Goal: Task Accomplishment & Management: Complete application form

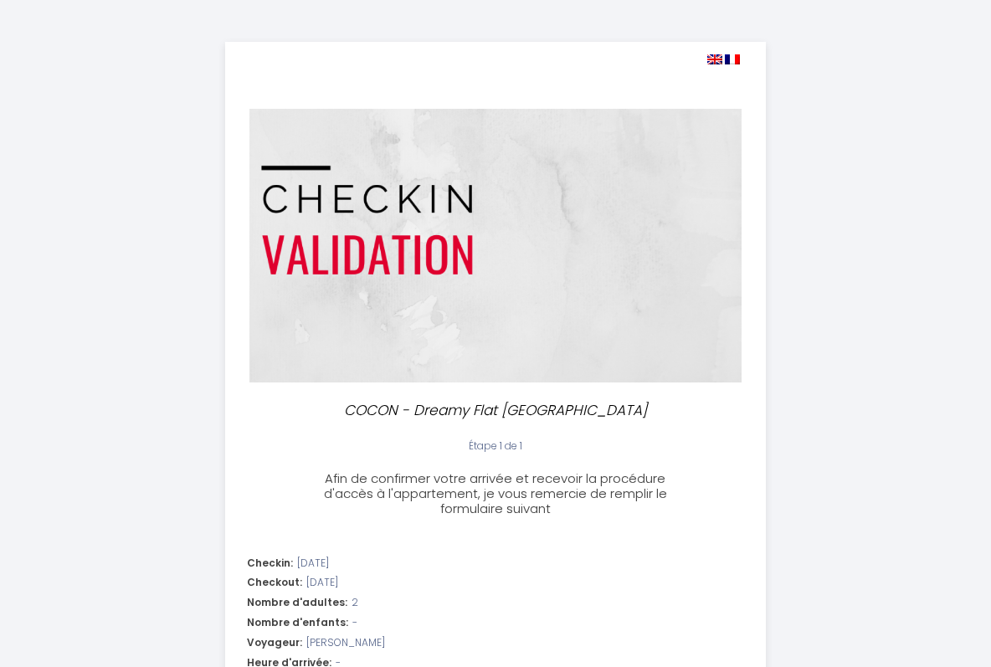
select select
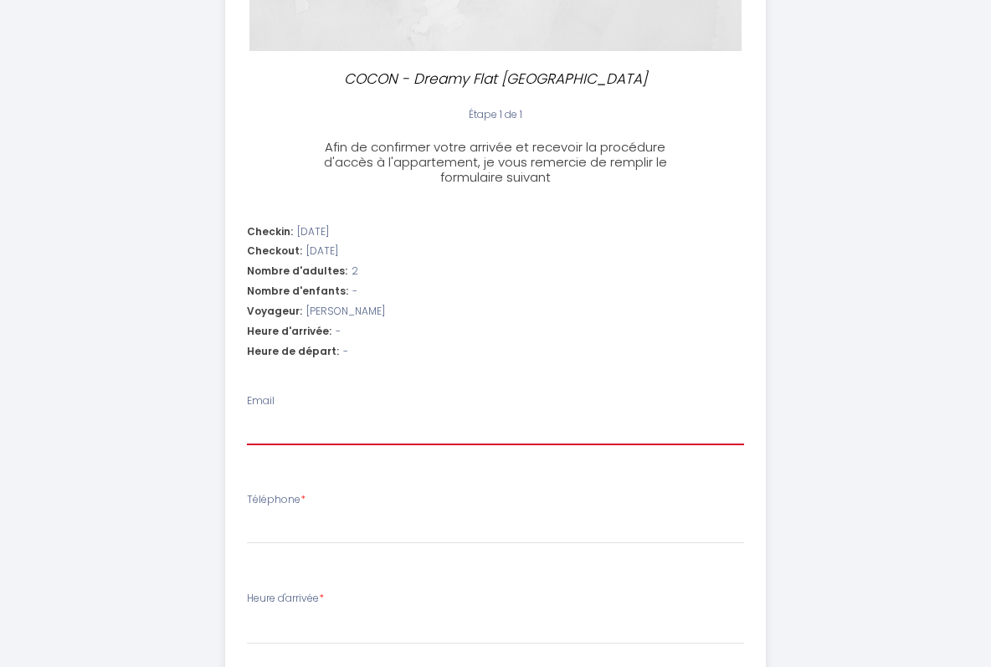
scroll to position [330, 0]
click at [365, 325] on div "Heure d'arrivée: -" at bounding box center [496, 333] width 498 height 16
click at [281, 419] on input "Email" at bounding box center [496, 431] width 498 height 30
select select
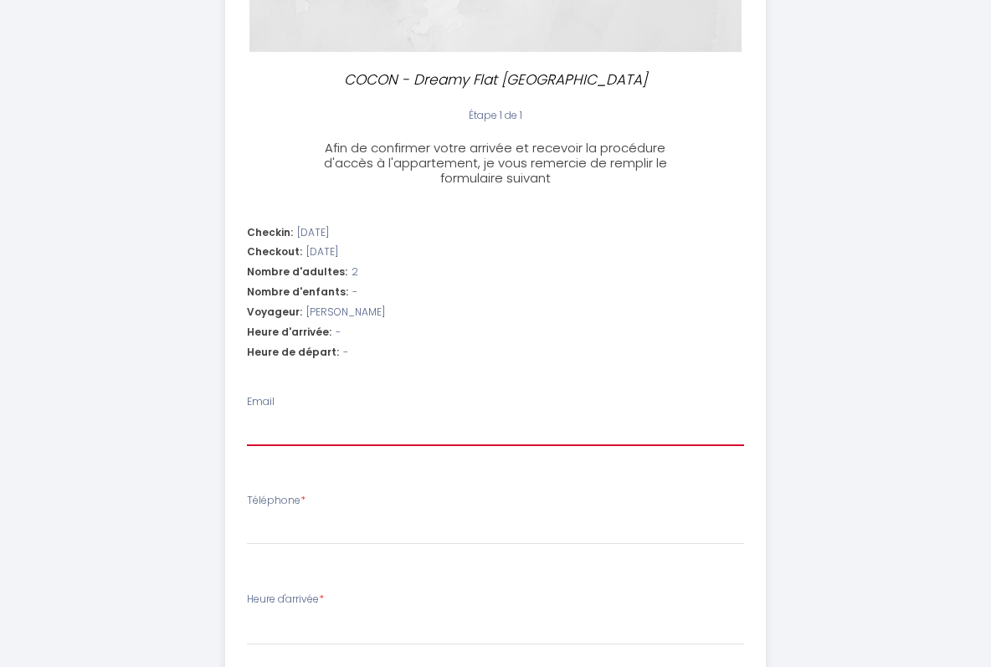
type input "c"
select select
type input "cl"
select select
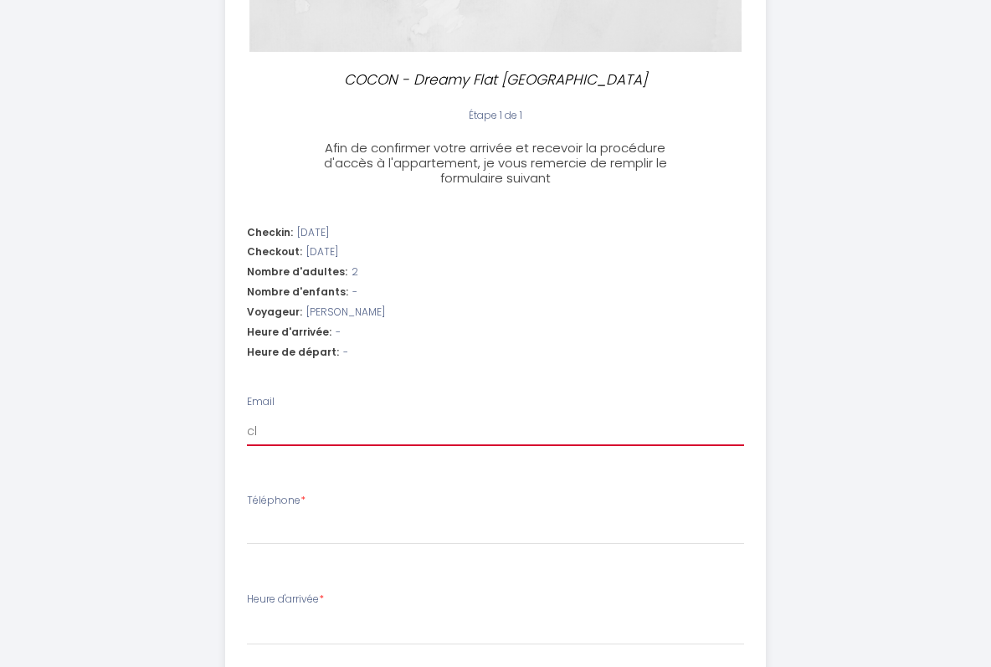
select select
type input "cle"
select select
type input "clem"
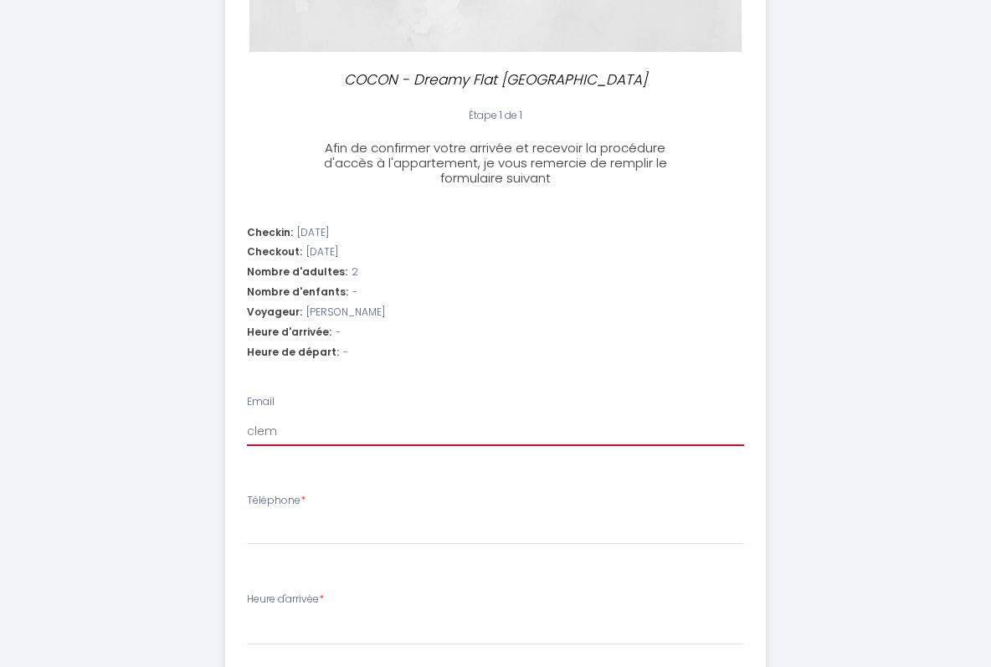
select select
type input "cleme"
select select
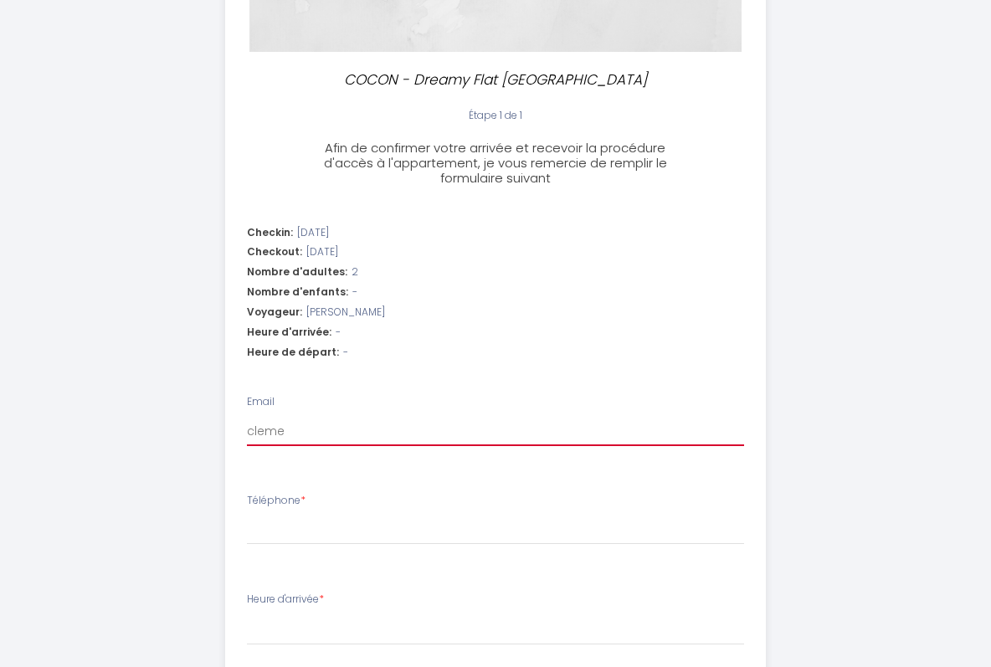
type input "clemen"
select select
type input "clement"
select select
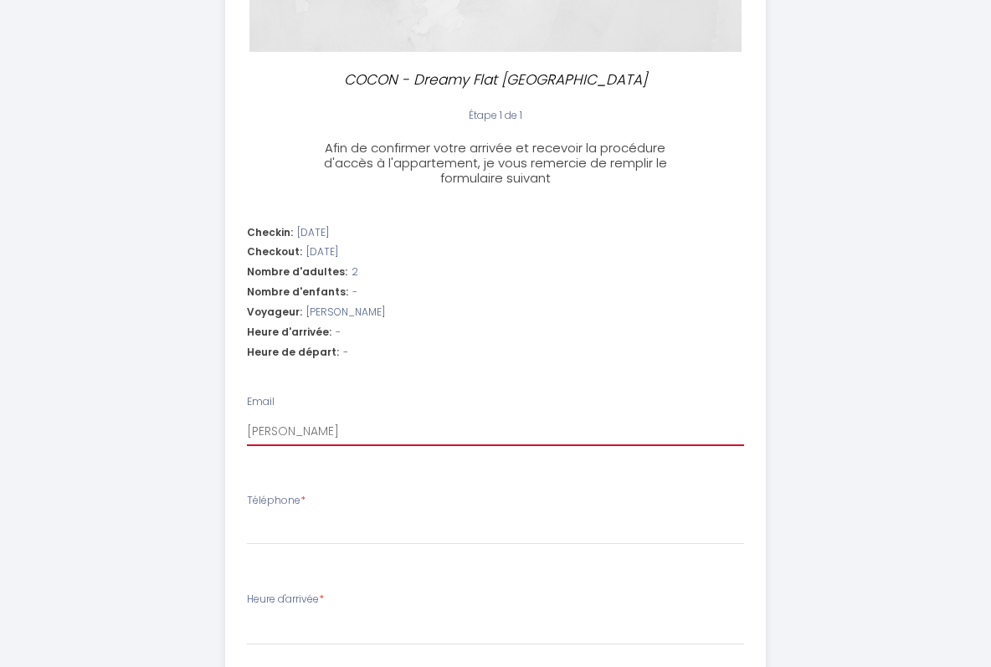
select select
type input "clementi"
select select
type input "clementin"
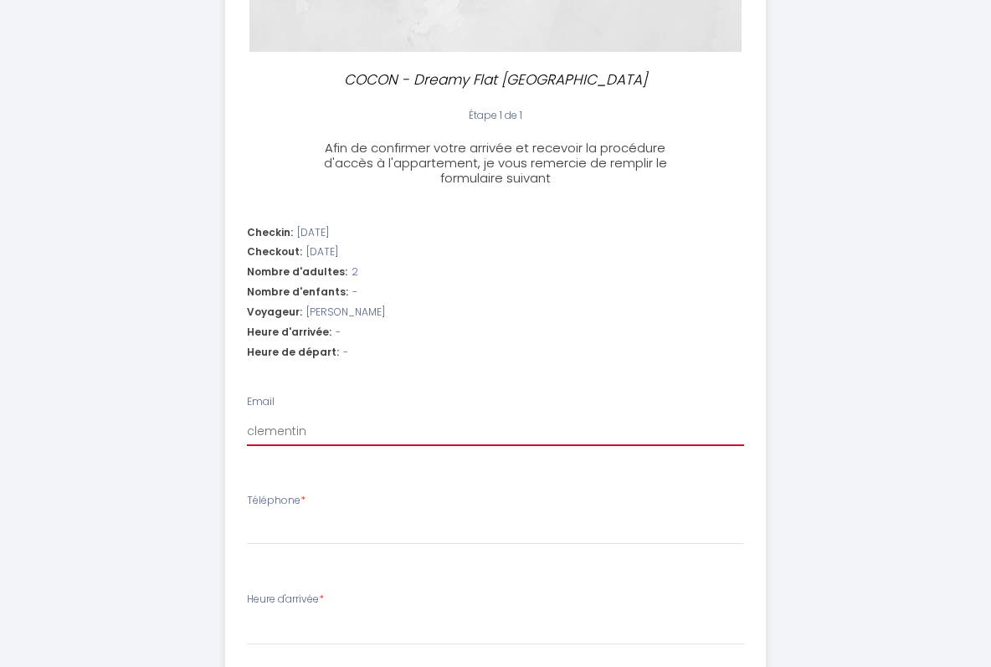
select select
type input "clementine"
select select
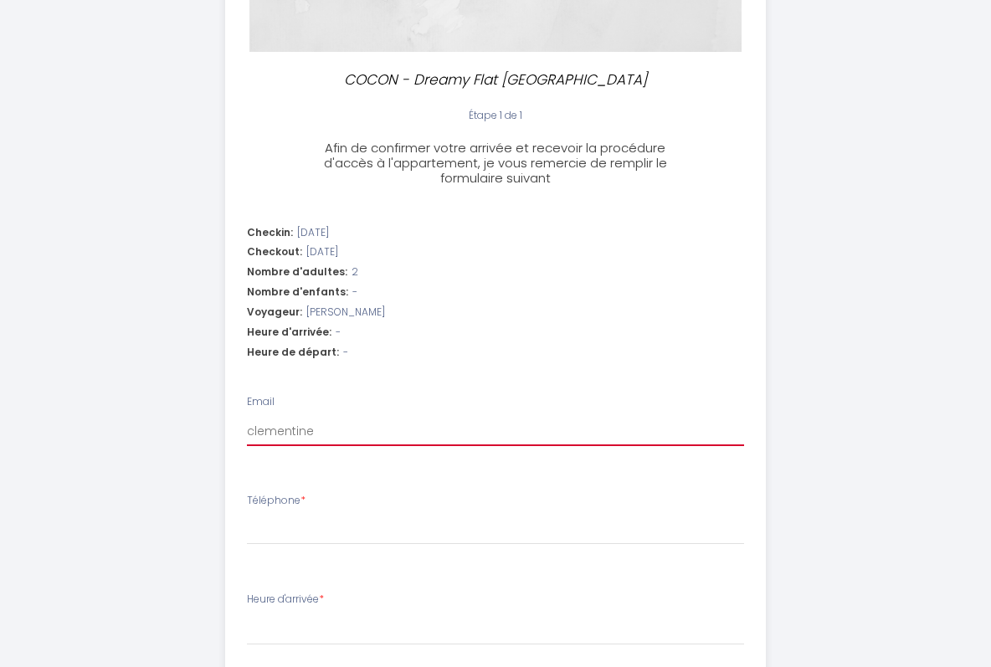
type input "clementine."
select select
type input "clementine.c"
select select
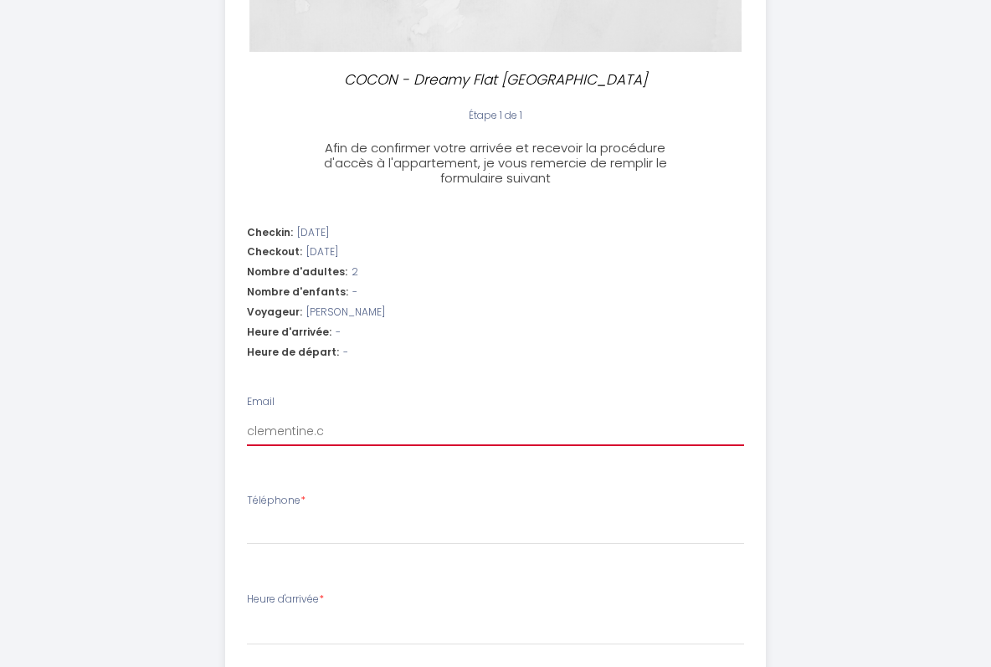
select select
type input "clementine.ce"
select select
type input "clementine.cen"
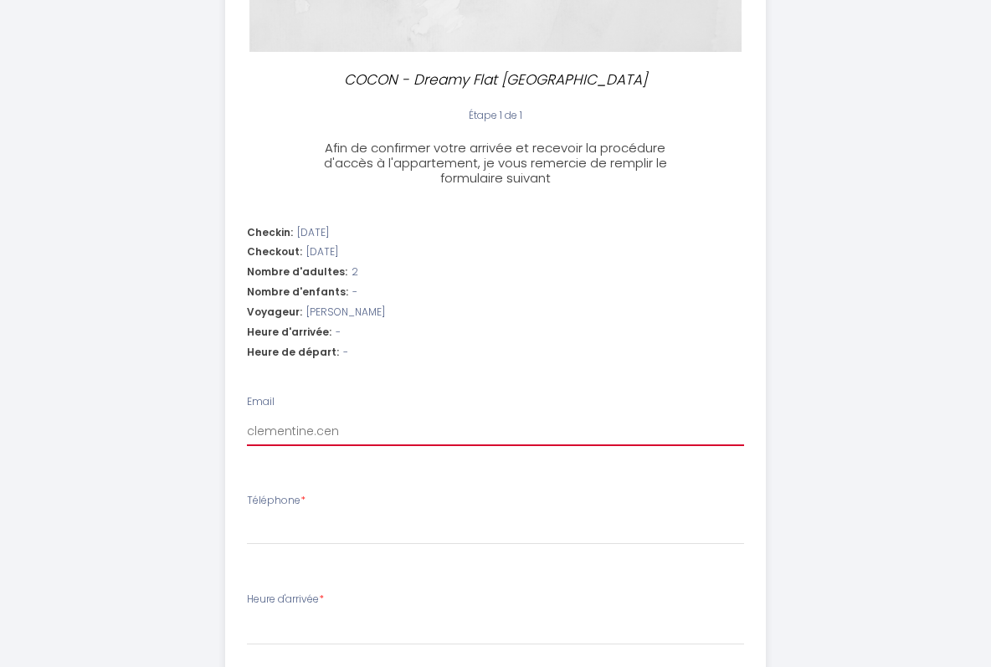
select select
type input "clementine.cens"
select select
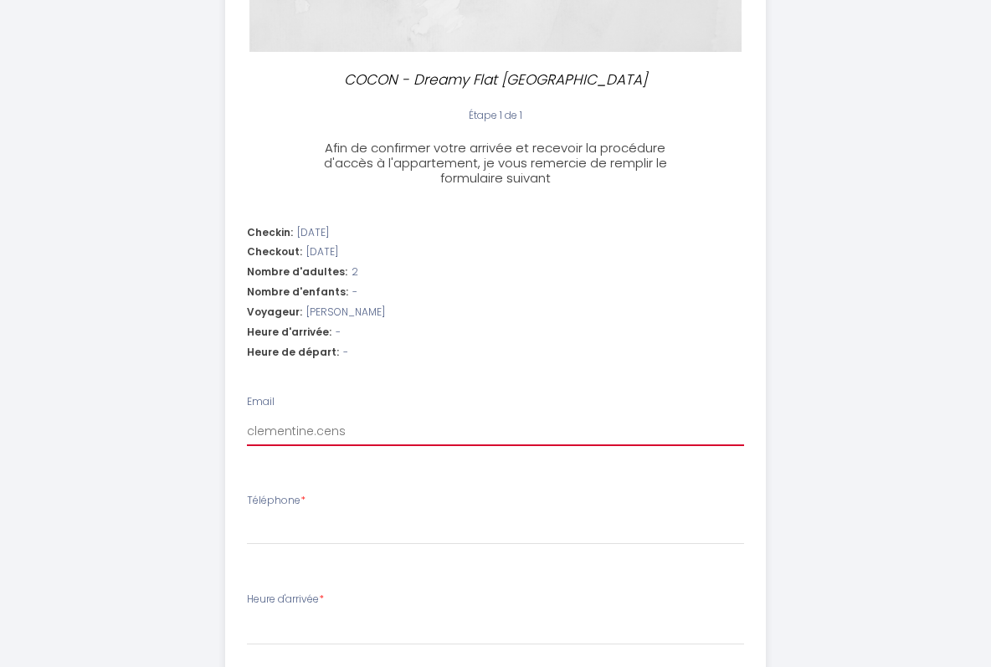
type input "clementine.censi"
select select
type input "clementine.censie"
select select
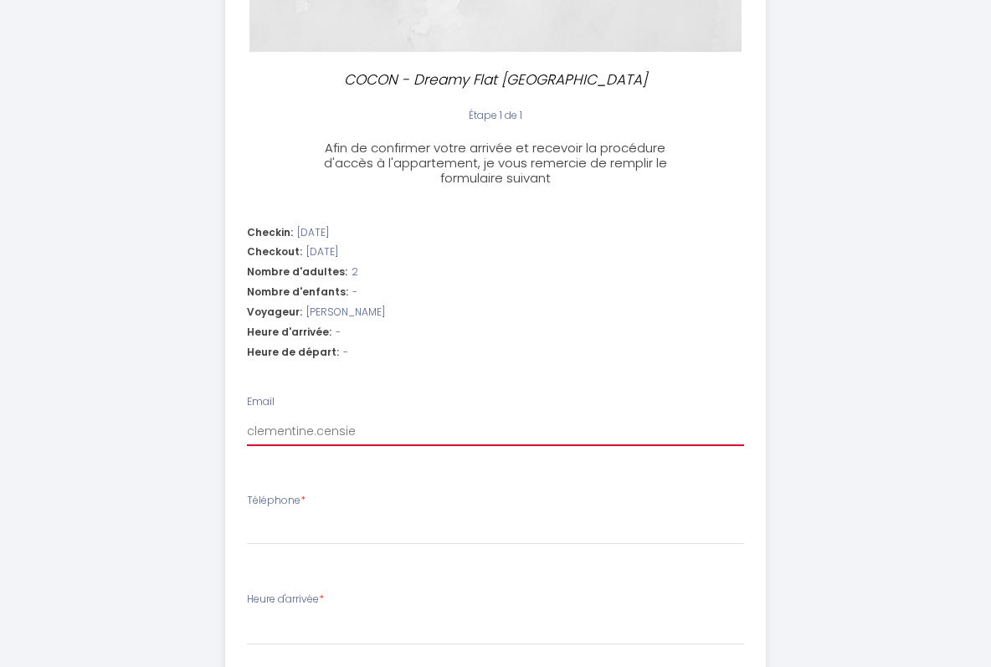
select select
type input "clementine.censier"
select select
type input "clementine.censier@"
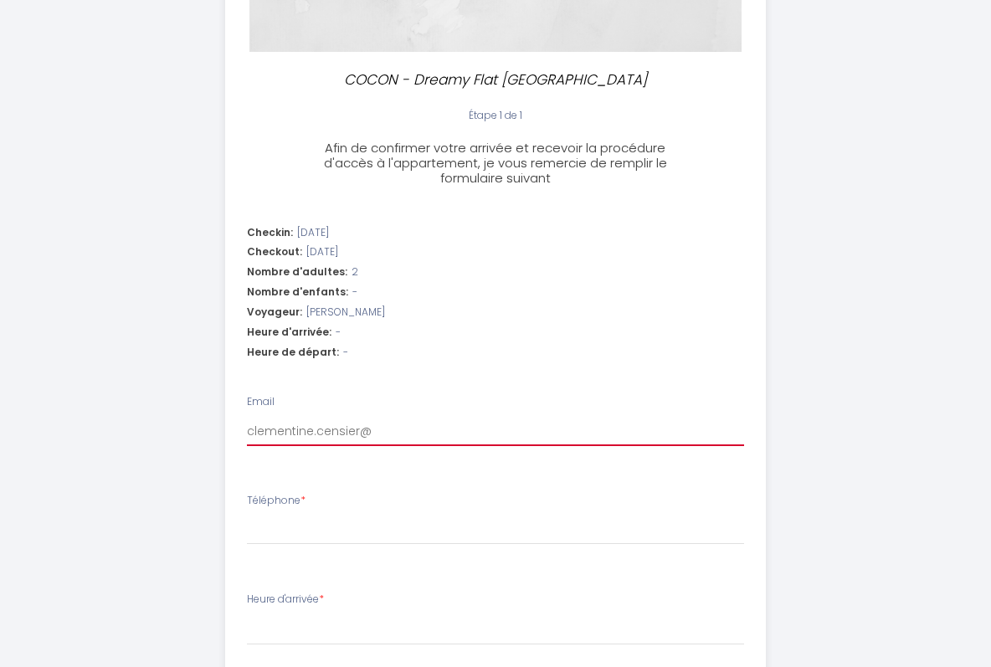
select select
type input "clementine.censier@i"
select select
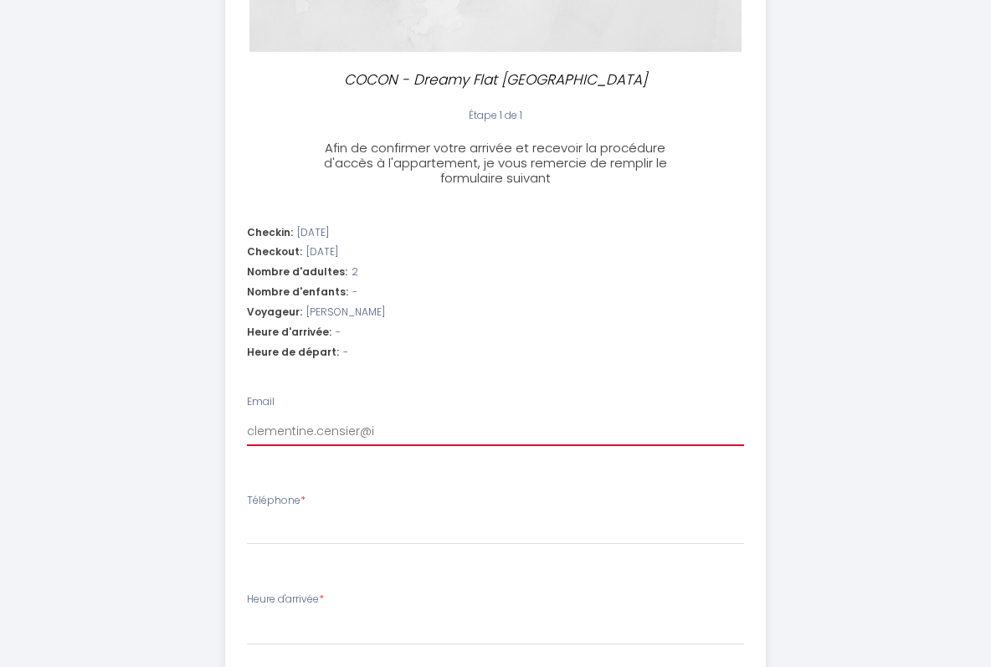
type input "clementine.censier@ic"
select select
type input "clementine.censier@icl"
select select
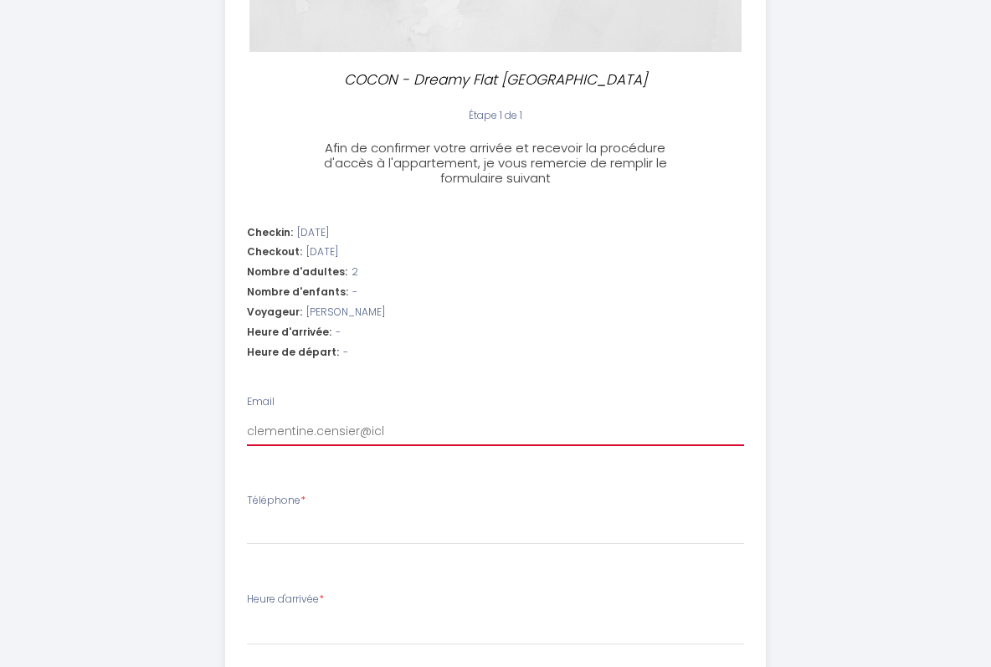
select select
type input "clementine.censier@iclo"
select select
type input "clementine.censier@iclou"
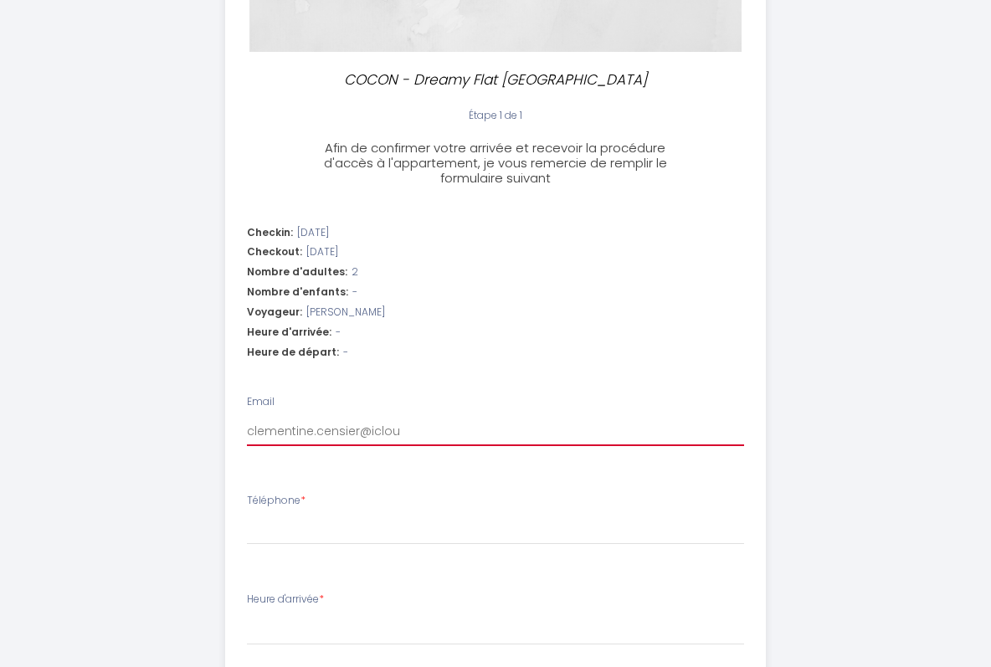
select select
type input "clementine.censier@icloud"
select select
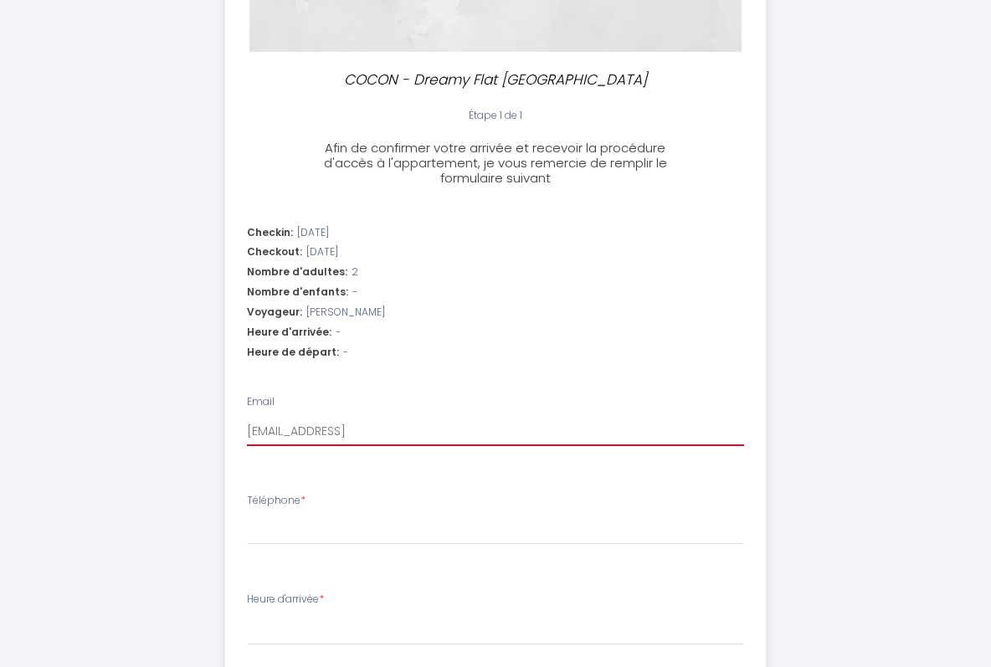
type input "clementine.censier@icloud."
select select
type input "clementine.censier@icloud.c"
select select
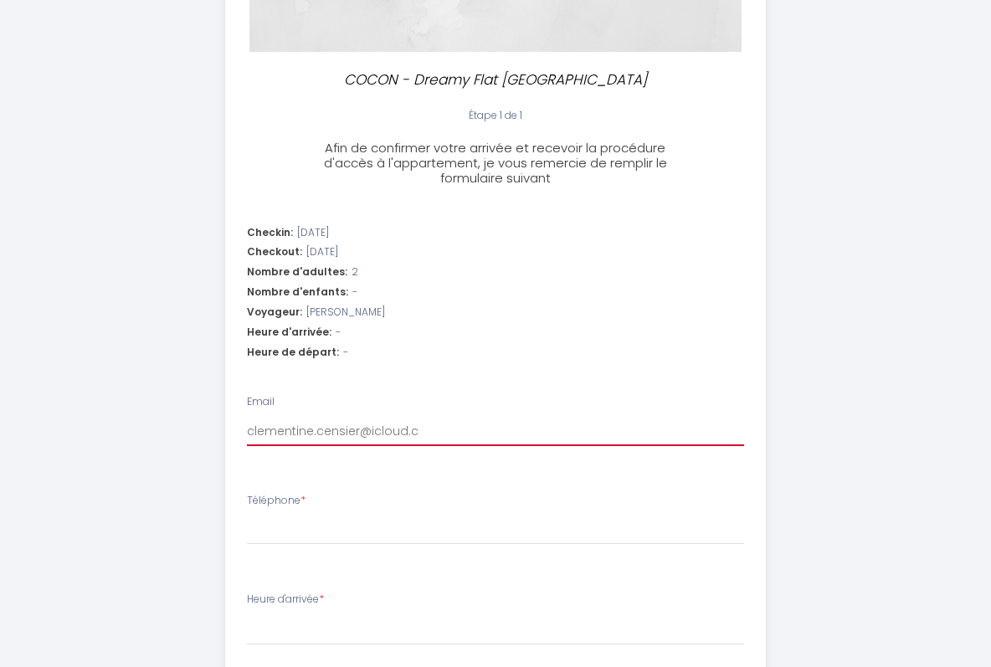
select select
type input "clementine.censier@icloud.co"
select select
type input "clementine.censier@icloud.com"
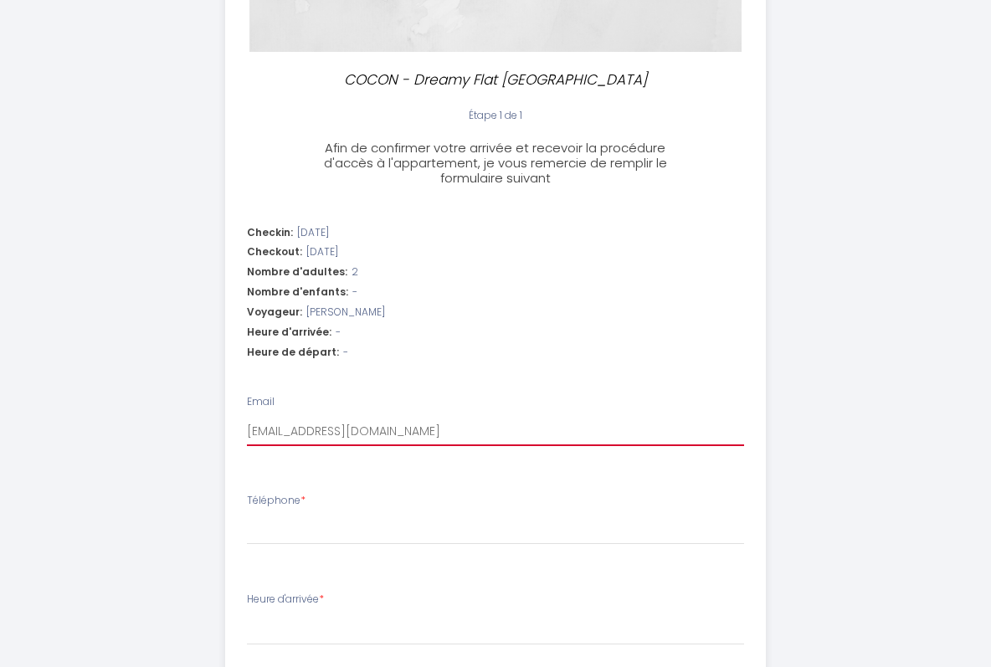
select select
type input "clementine.censier@icloud.com"
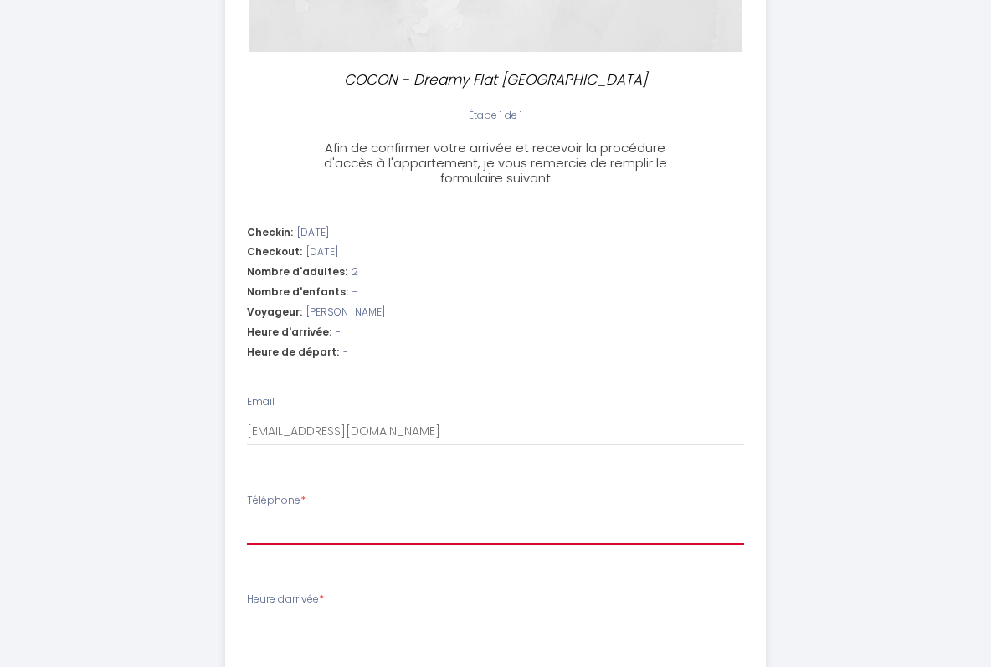
type input "0"
select select
type input "06"
select select
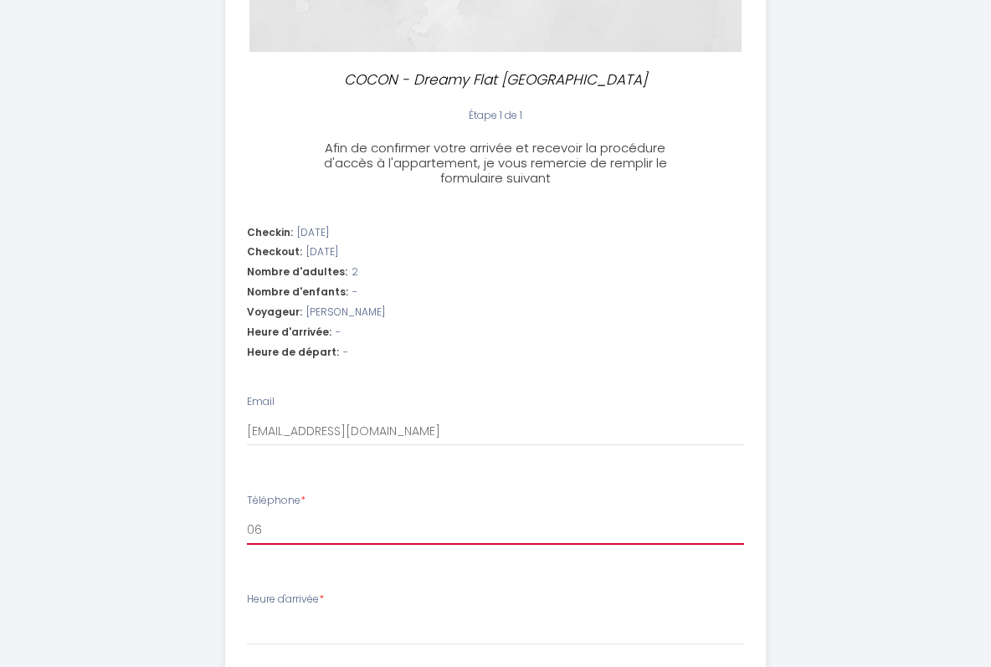
select select
type input "060"
select select
type input "0609"
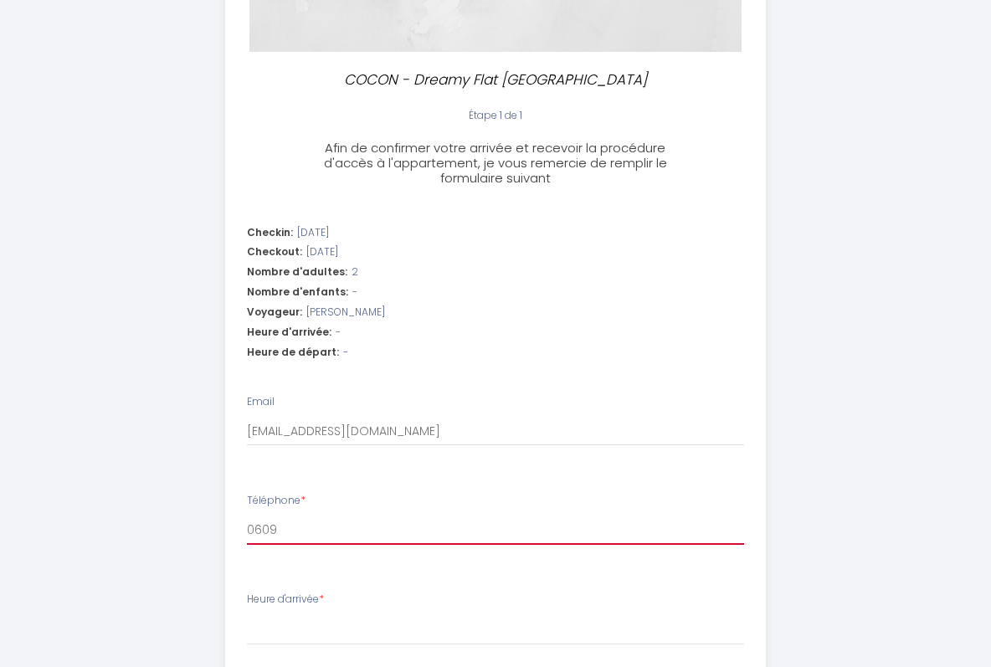
select select
type input "06090"
select select
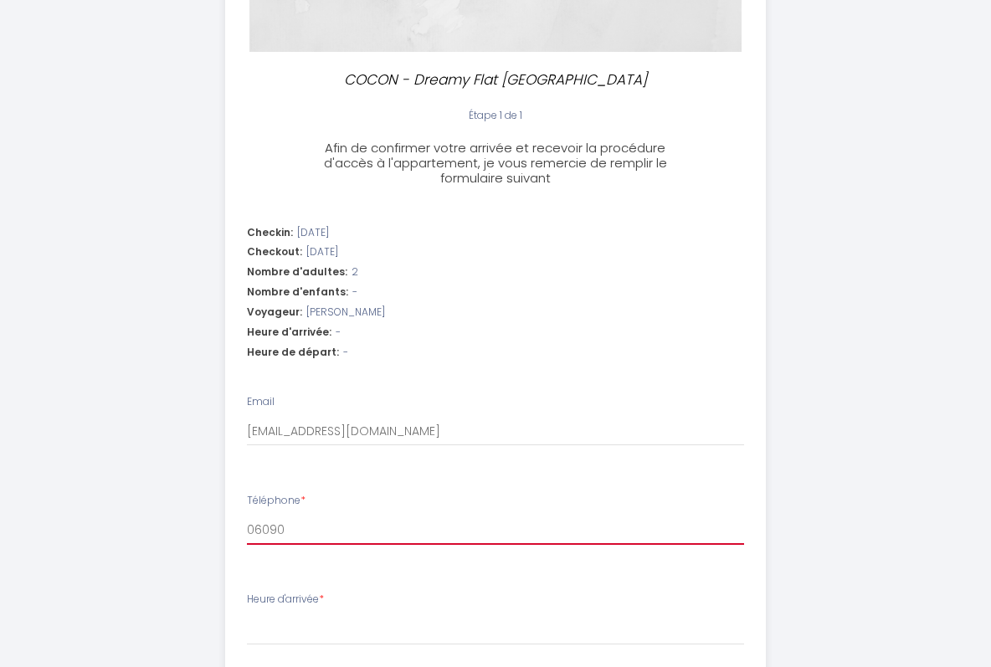
type input "060901"
select select
type input "0609013"
select select
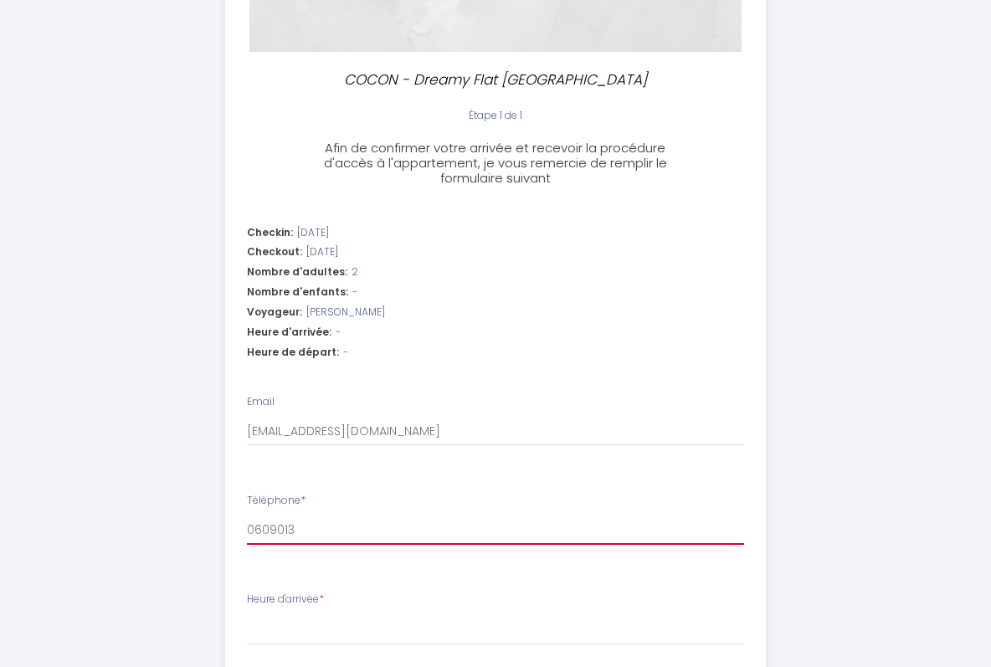
select select
type input "06090139"
select select
type input "060901394"
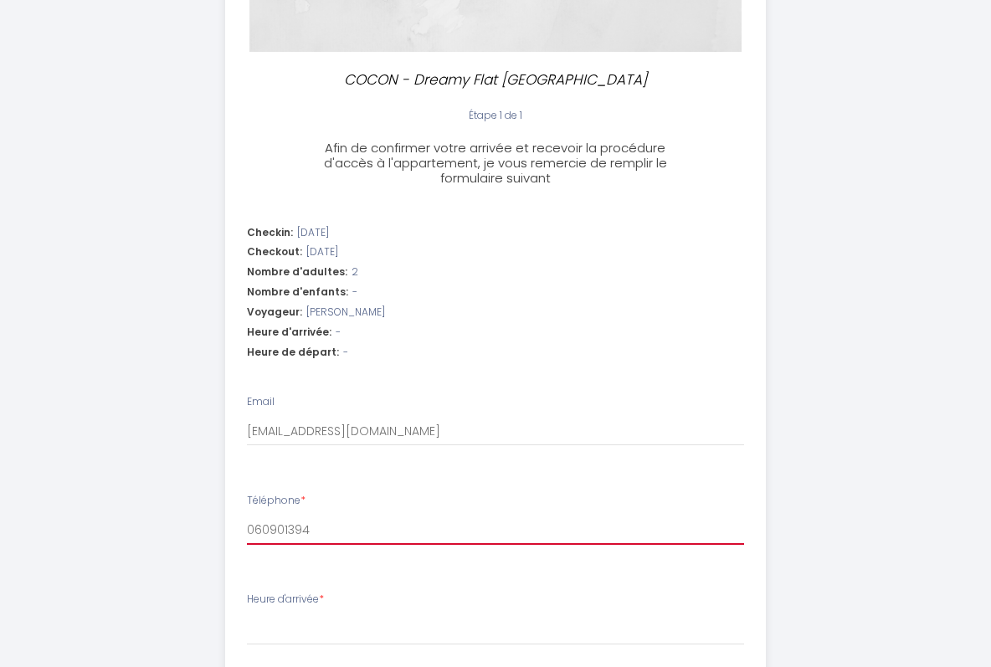
select select
type input "0609013949"
select select
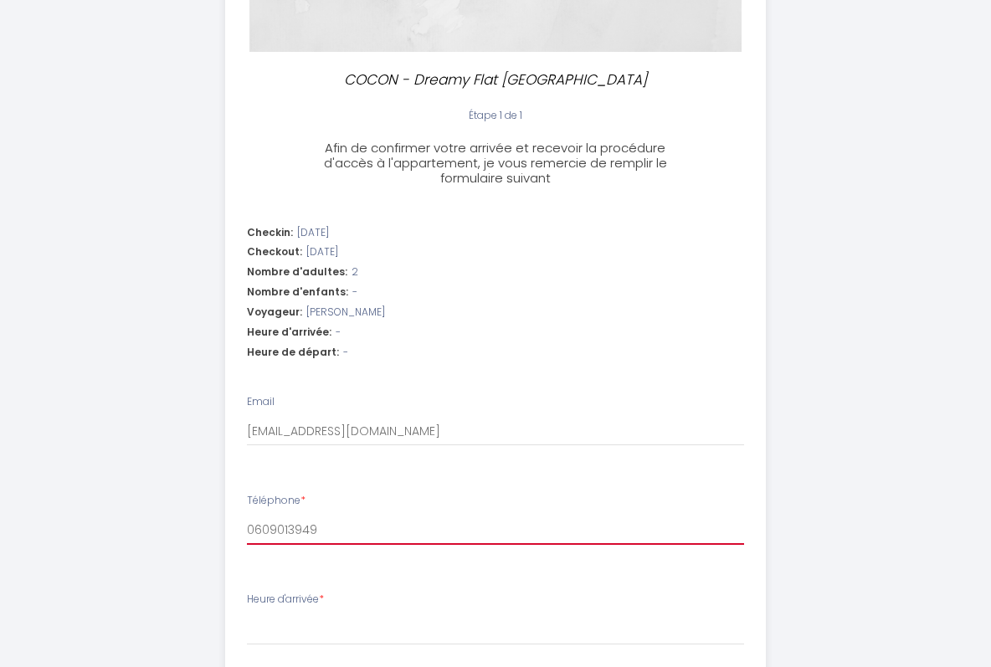
type input "0609013949"
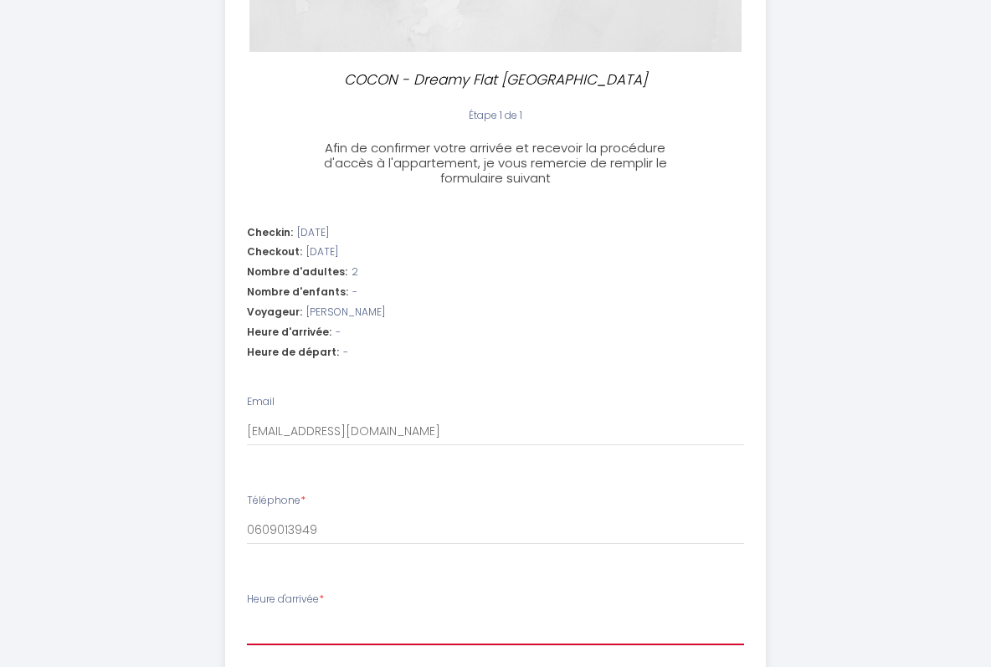
select select "16:00"
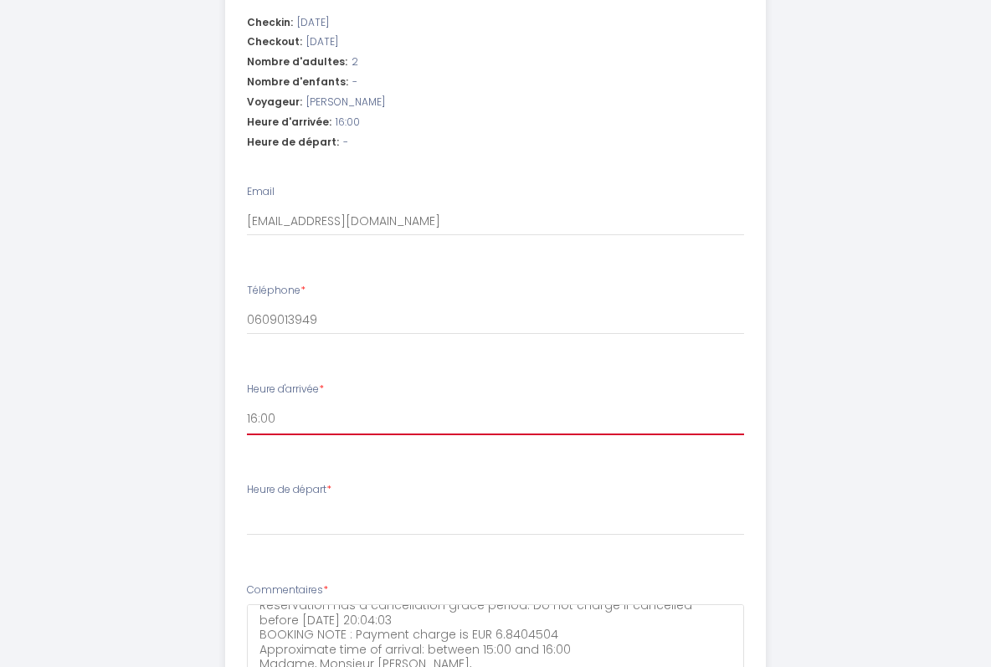
scroll to position [26, 0]
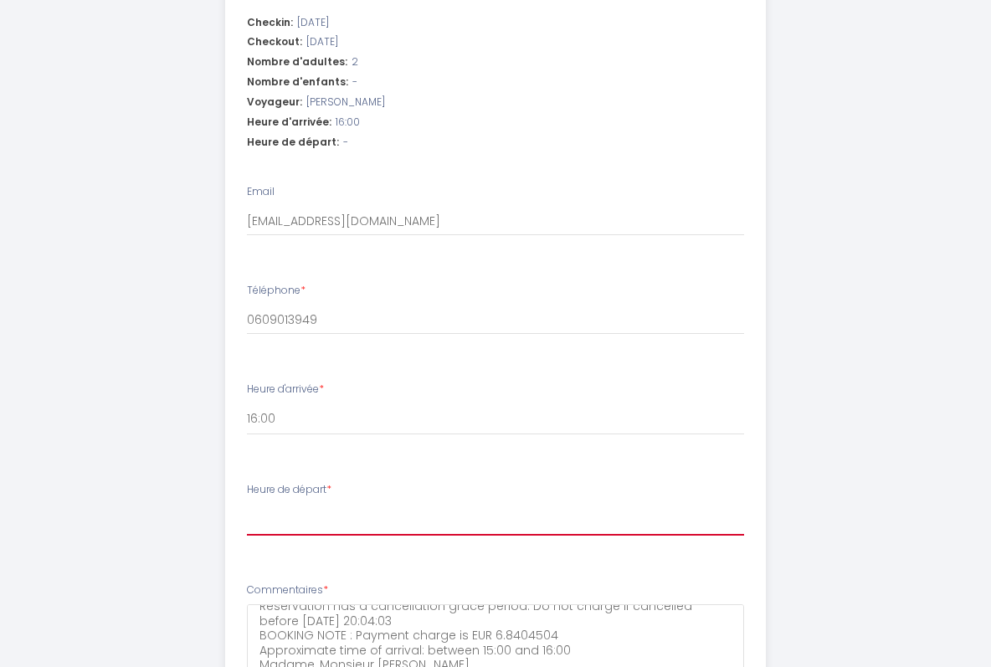
select select "10:00"
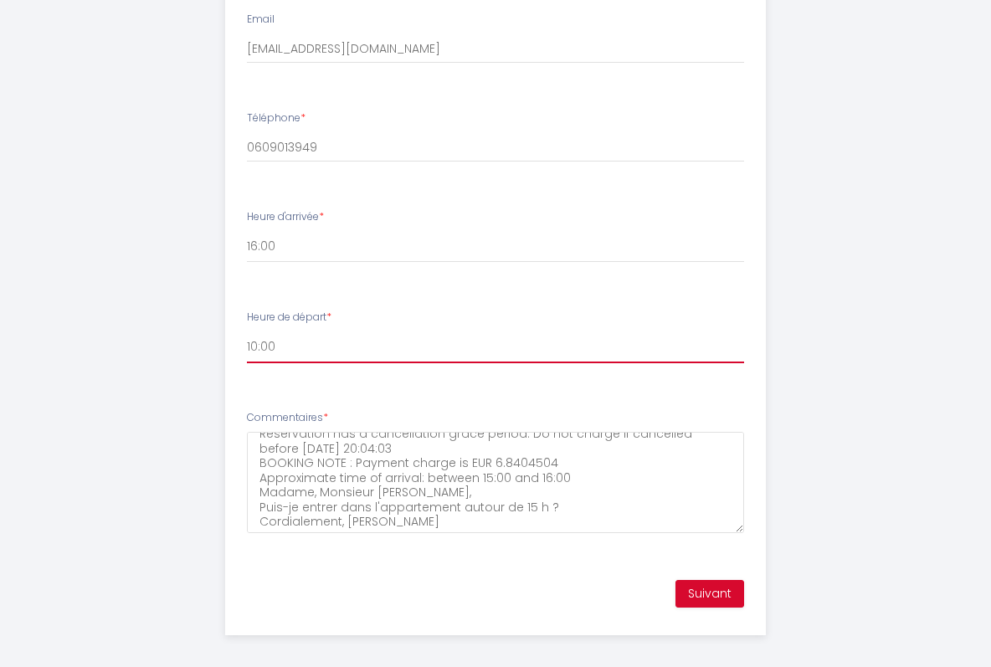
scroll to position [712, 0]
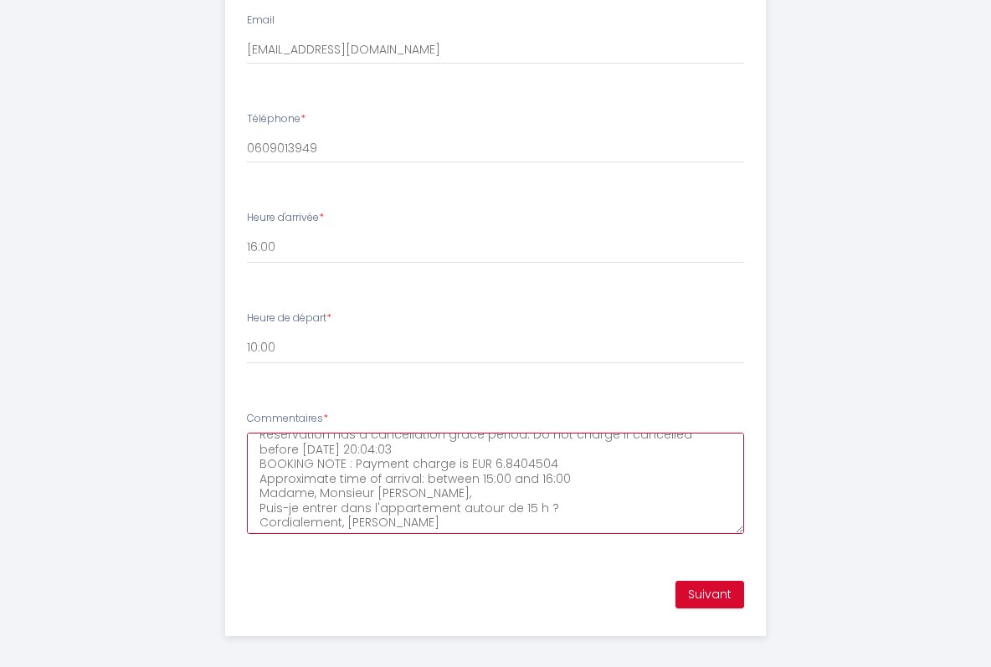
drag, startPoint x: 257, startPoint y: 470, endPoint x: 483, endPoint y: 510, distance: 229.3
click at [483, 510] on textarea "** THIS RESERVATION HAS BEEN PRE-PAID ** Reservation has a cancellation grace p…" at bounding box center [496, 483] width 498 height 101
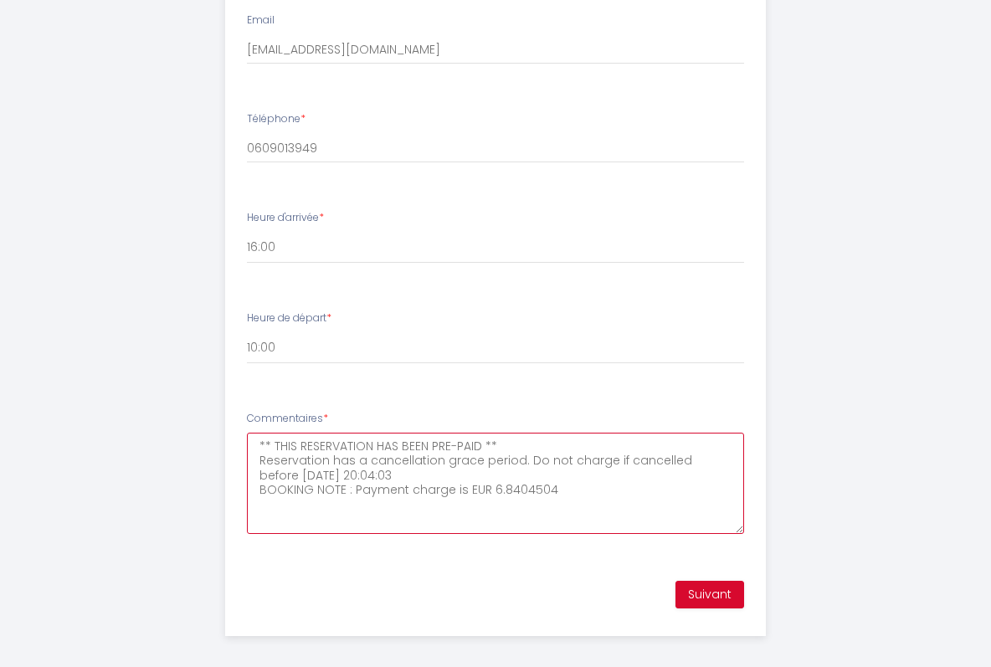
type textarea "** THIS RESERVATION HAS BEEN PRE-PAID ** Reservation has a cancellation grace p…"
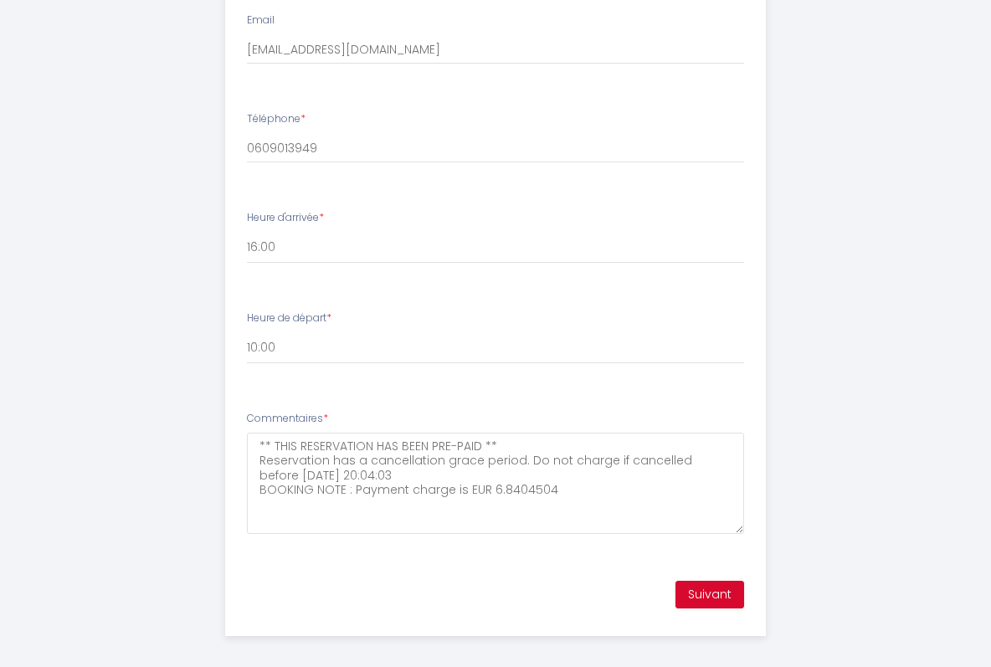
click at [714, 581] on button "Suivant" at bounding box center [709, 595] width 69 height 28
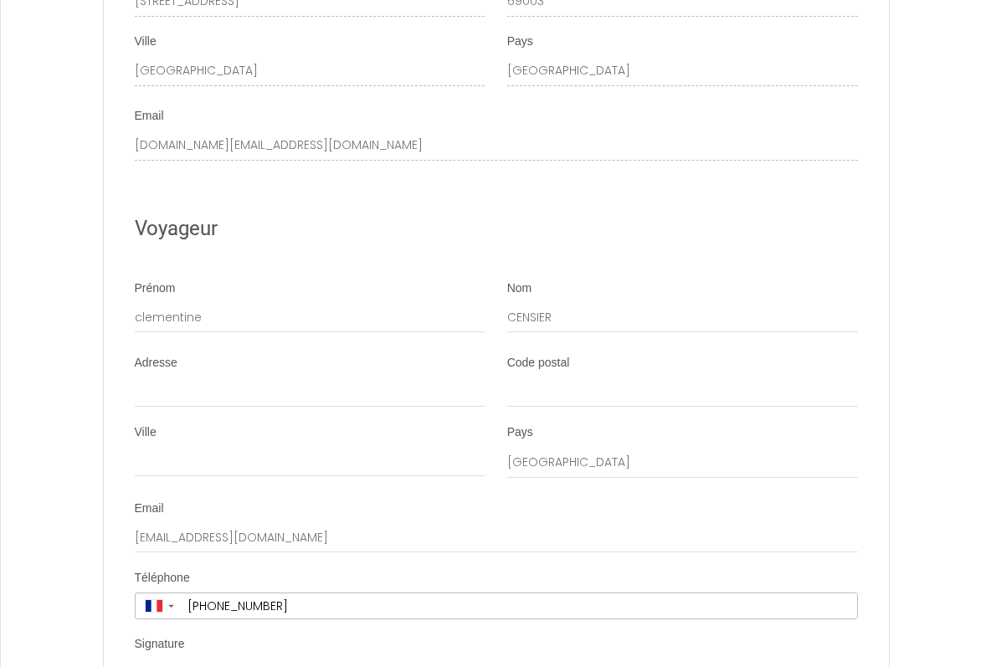
scroll to position [4557, 0]
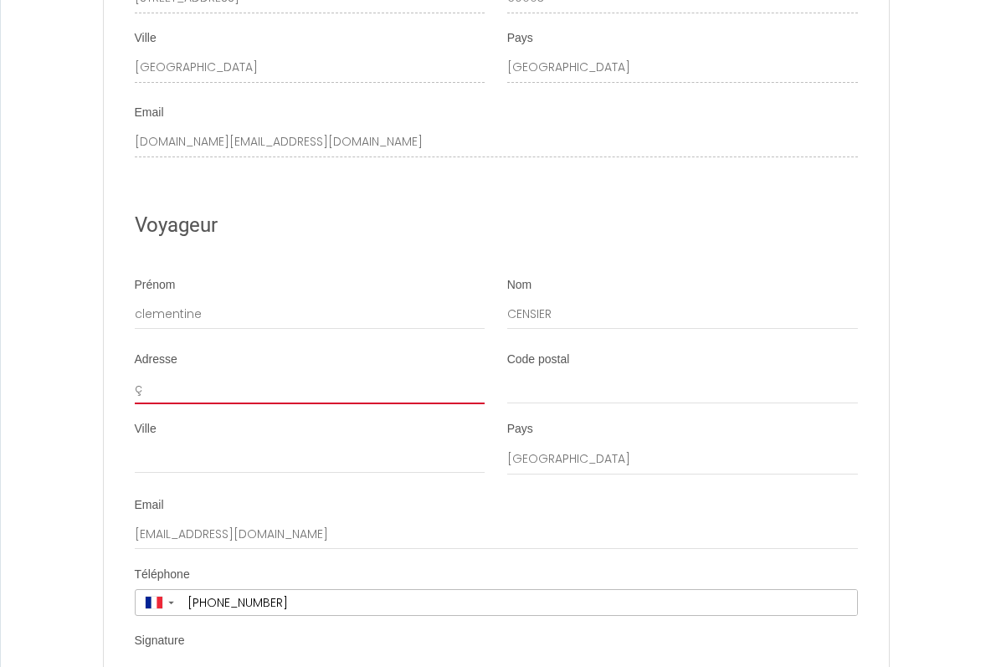
type input "ç"
type input "9 impasse des Thuyas"
type input "30133"
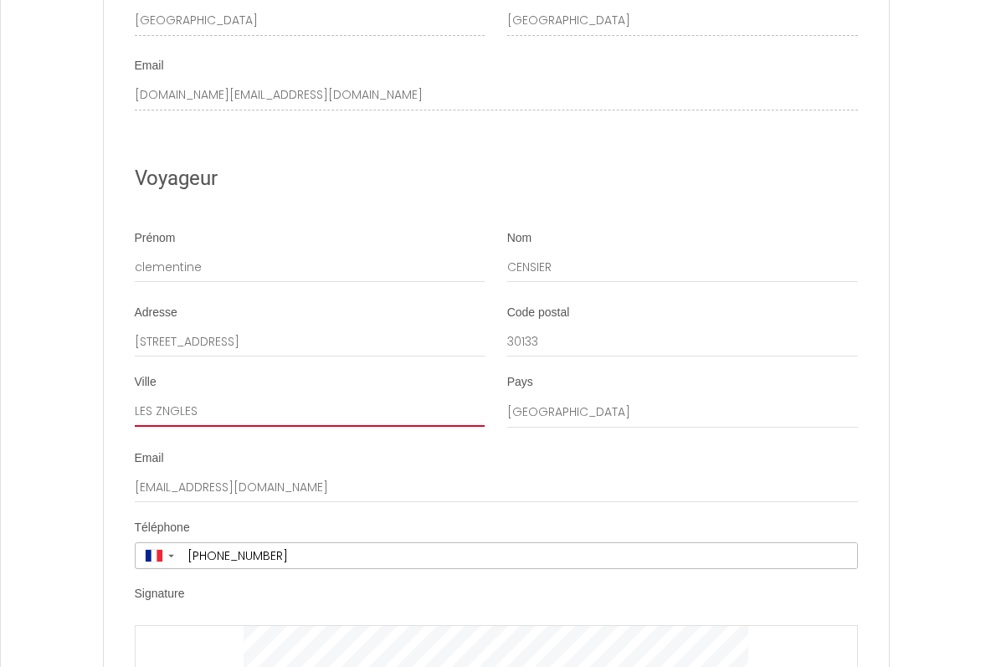
scroll to position [4646, 0]
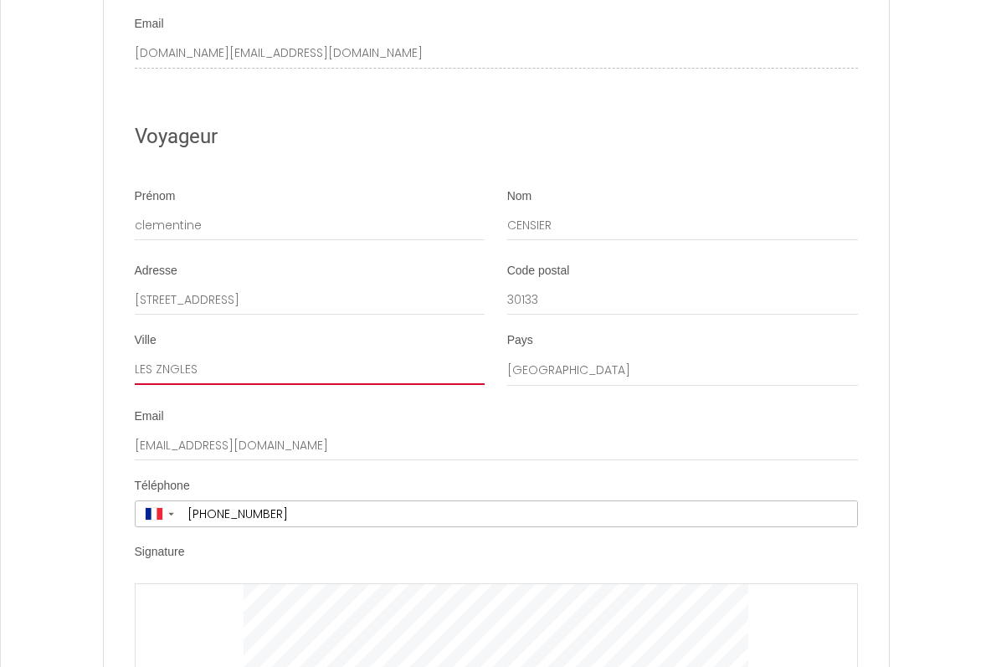
type input "LES ZNGLES"
click at [190, 583] on div at bounding box center [496, 667] width 723 height 169
click at [186, 583] on div at bounding box center [496, 667] width 723 height 169
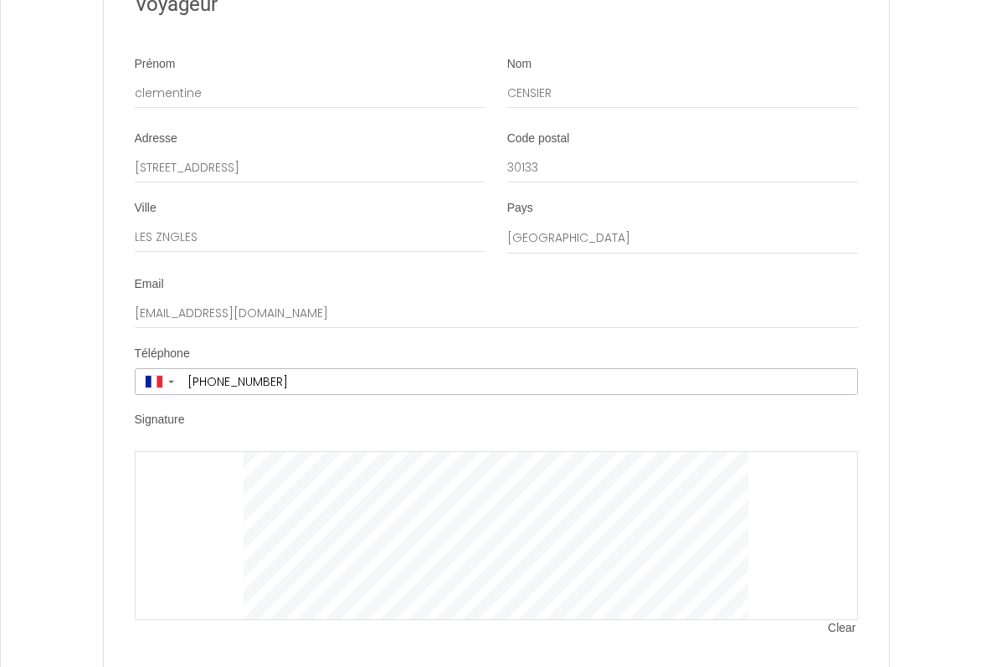
scroll to position [4777, 0]
click at [802, 493] on div at bounding box center [496, 536] width 723 height 169
click at [838, 621] on span "Clear" at bounding box center [841, 629] width 29 height 17
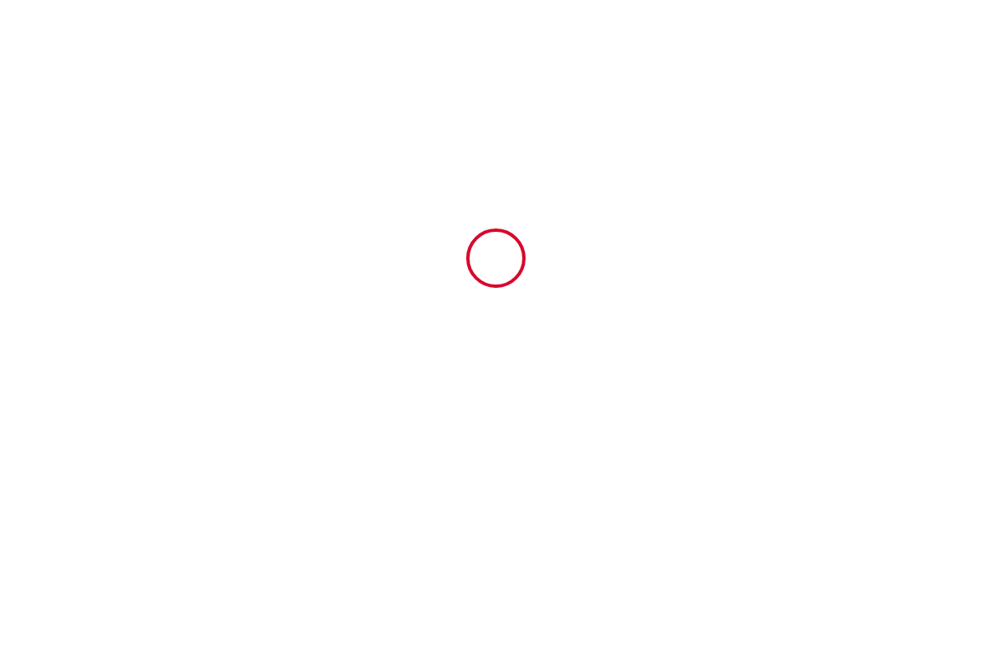
type input "65"
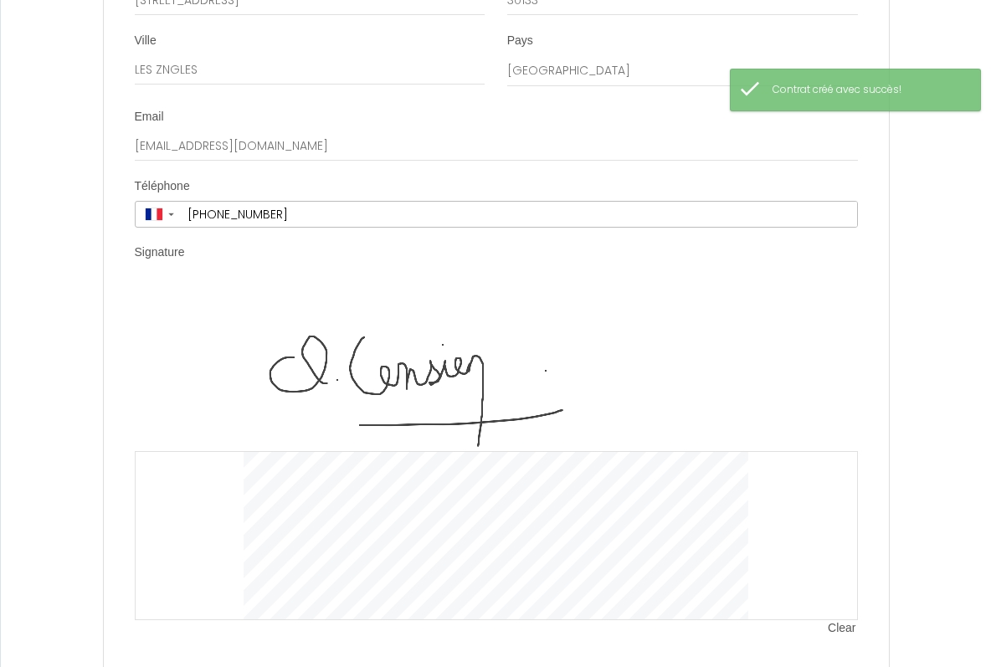
scroll to position [4945, 0]
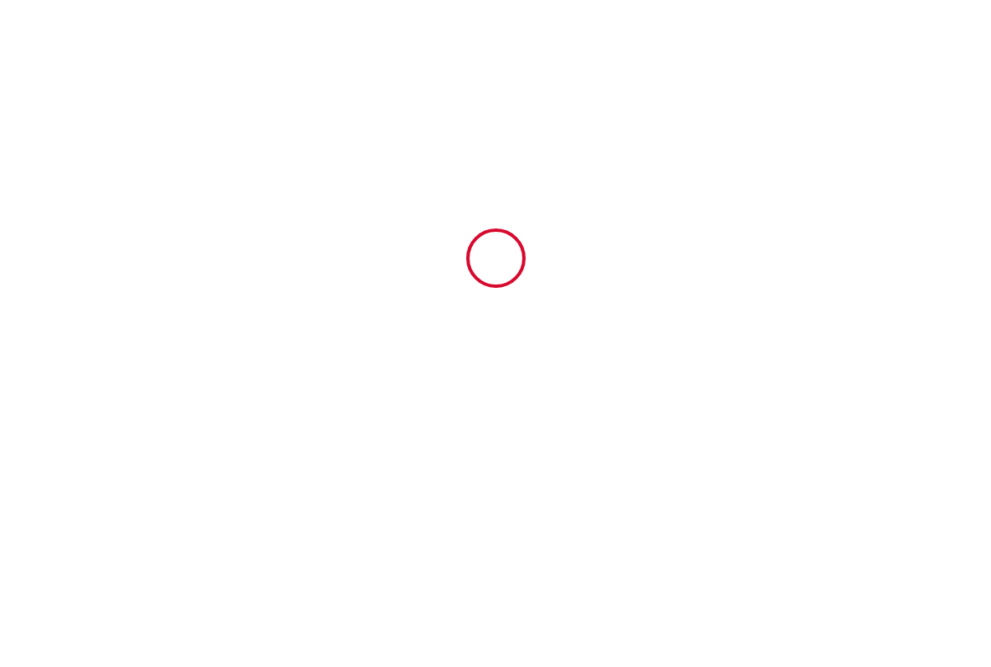
scroll to position [0, 0]
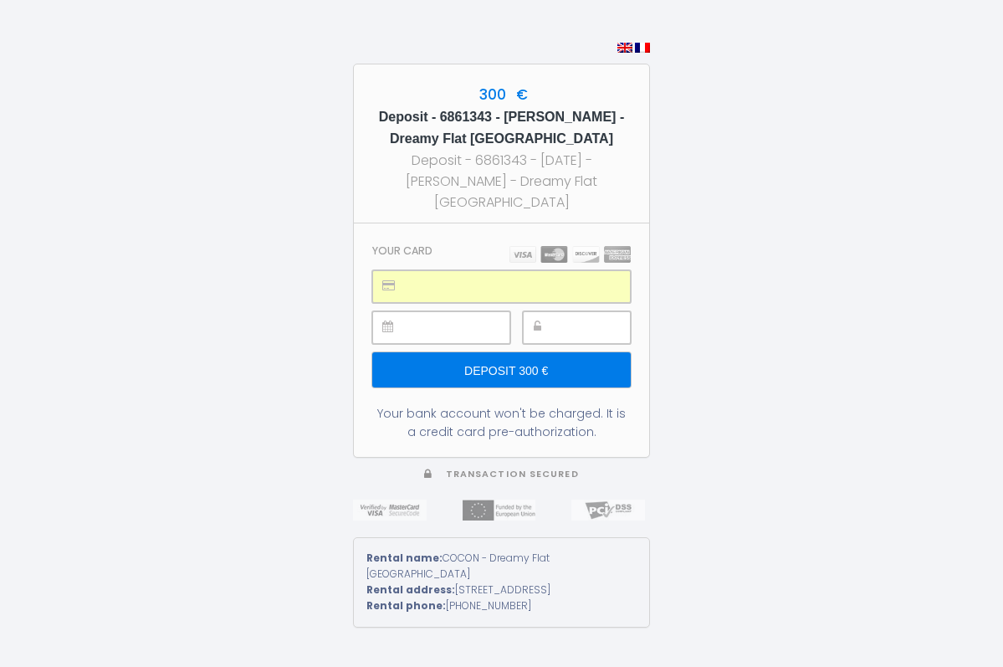
click at [561, 371] on input "Deposit 300 €" at bounding box center [501, 369] width 259 height 35
